Goal: Task Accomplishment & Management: Use online tool/utility

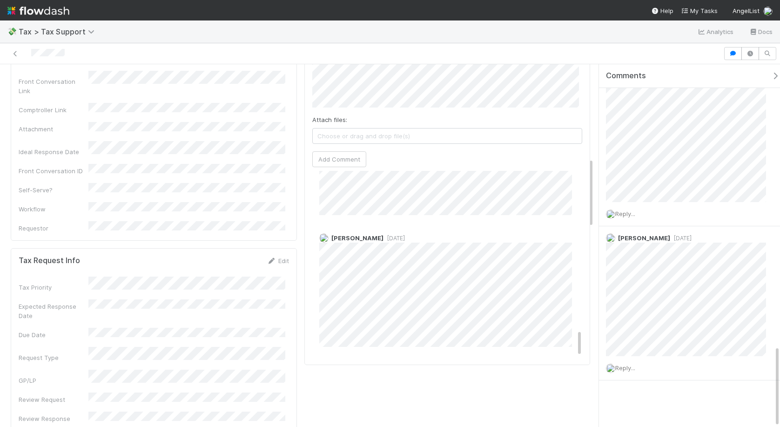
scroll to position [1071, 0]
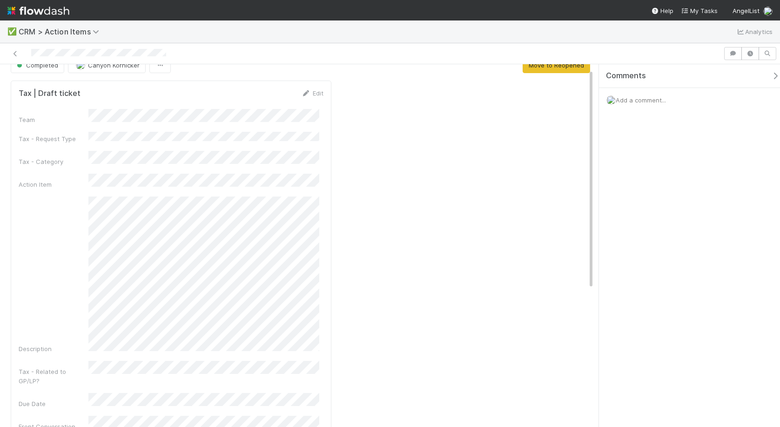
scroll to position [26, 0]
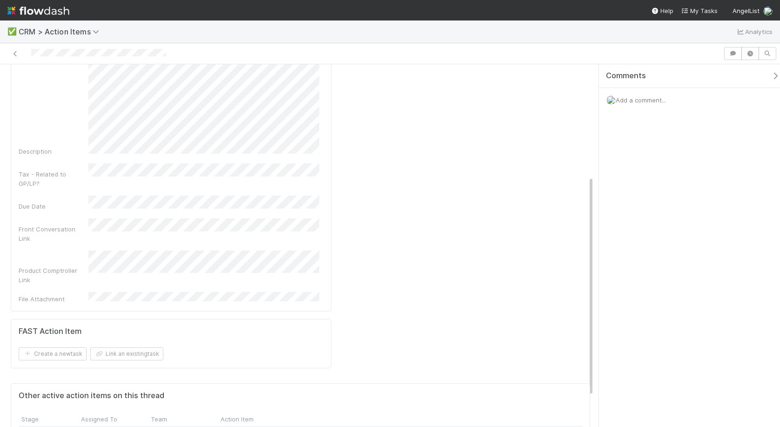
scroll to position [166, 0]
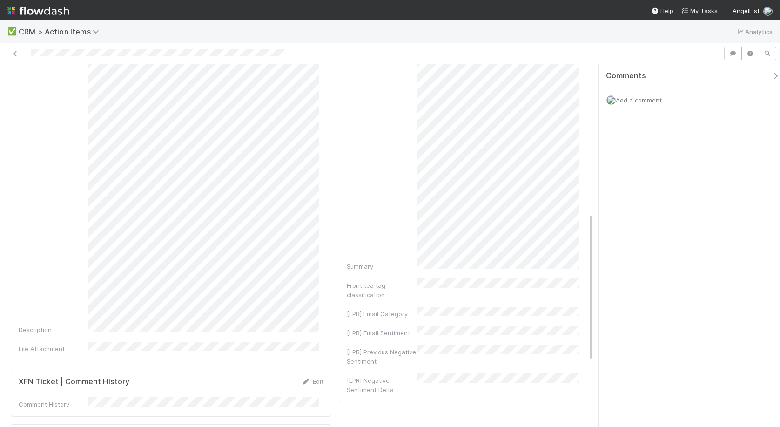
scroll to position [112, 0]
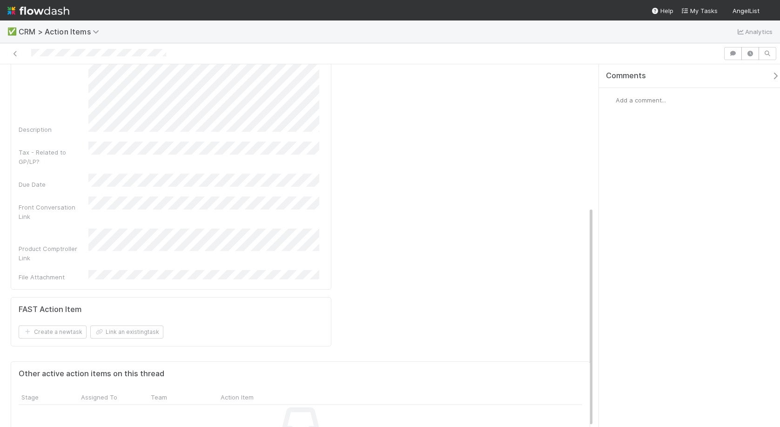
scroll to position [234, 0]
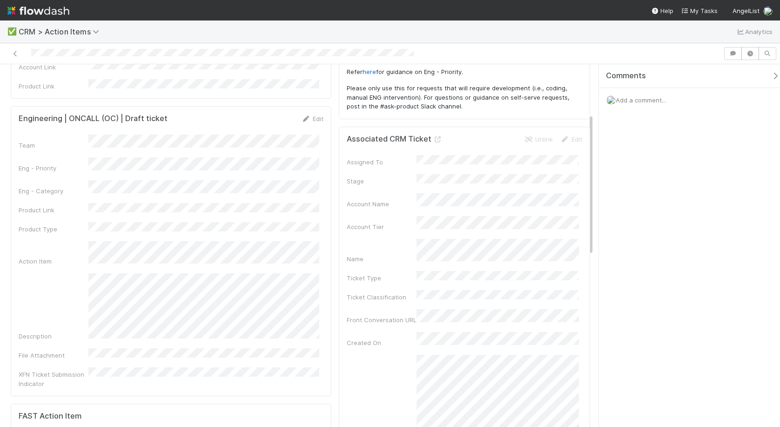
scroll to position [126, 0]
click at [315, 114] on link "Edit" at bounding box center [313, 117] width 22 height 7
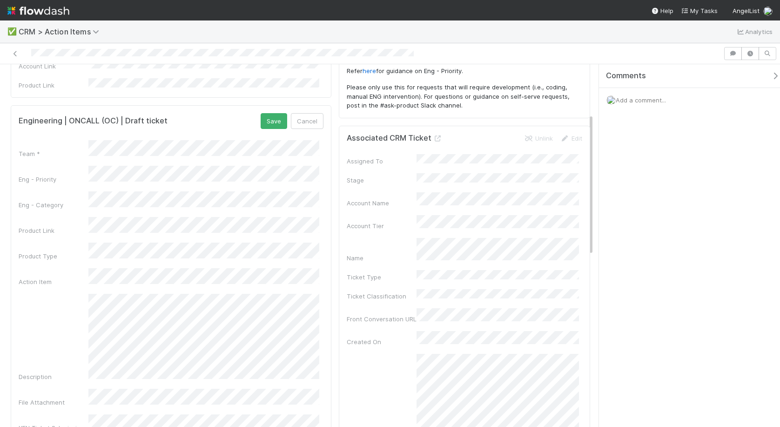
click at [63, 261] on div "Team * Eng - Priority Eng - Category Product Link Product Type Action Item Desc…" at bounding box center [171, 291] width 305 height 302
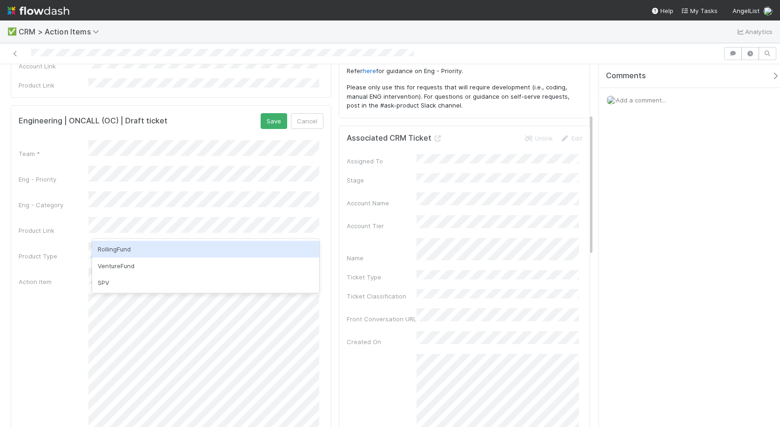
click at [146, 253] on div "RollingFund" at bounding box center [205, 249] width 227 height 17
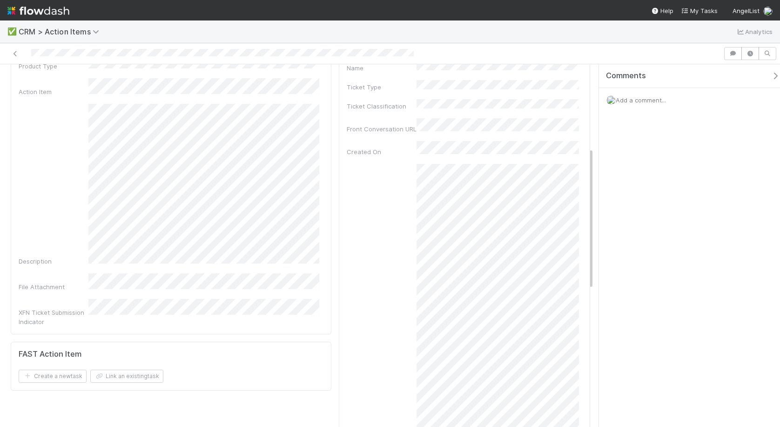
scroll to position [92, 0]
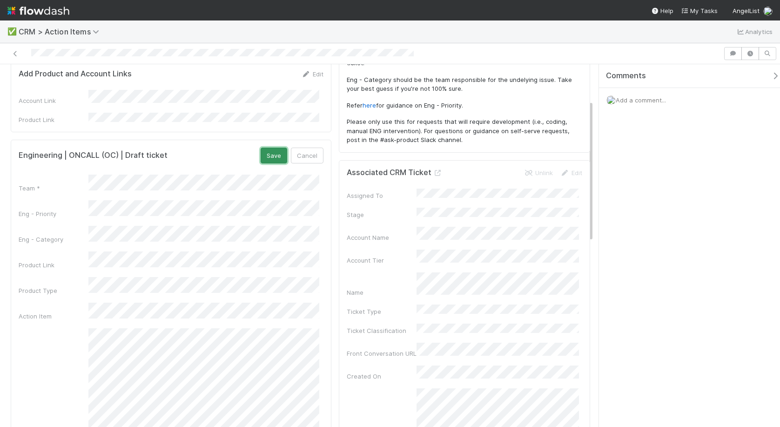
click at [267, 148] on button "Save" at bounding box center [274, 156] width 27 height 16
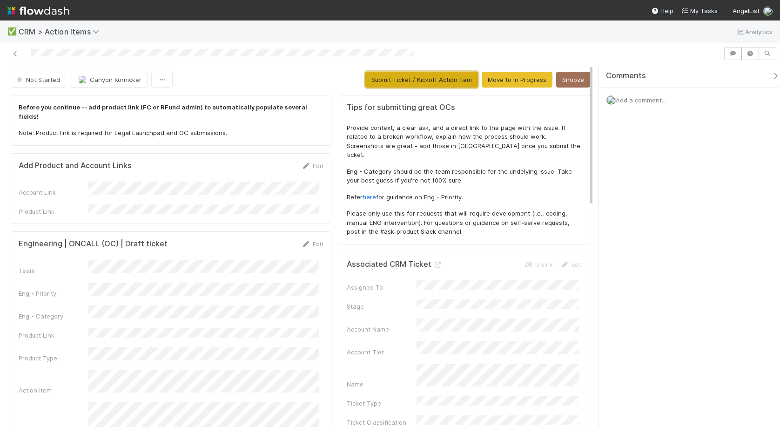
click at [397, 81] on button "Submit Ticket / Kickoff Action Item" at bounding box center [421, 80] width 113 height 16
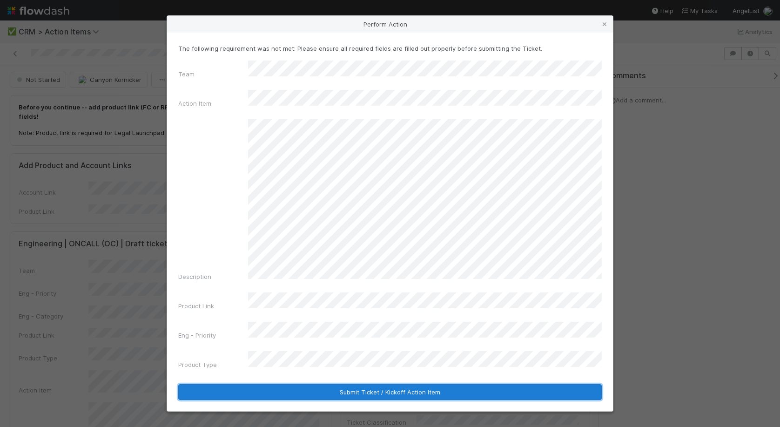
click at [269, 384] on button "Submit Ticket / Kickoff Action Item" at bounding box center [390, 392] width 424 height 16
